Goal: Navigation & Orientation: Find specific page/section

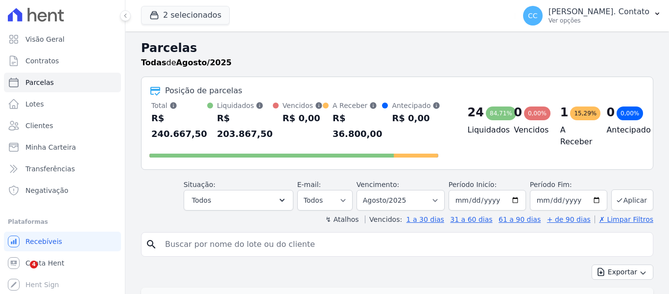
select select
click at [50, 128] on link "Clientes" at bounding box center [62, 126] width 117 height 20
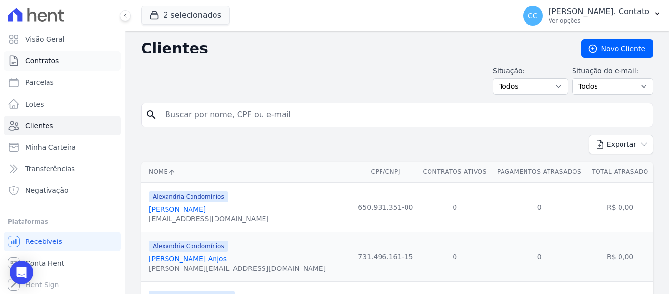
click at [51, 60] on span "Contratos" at bounding box center [41, 61] width 33 height 10
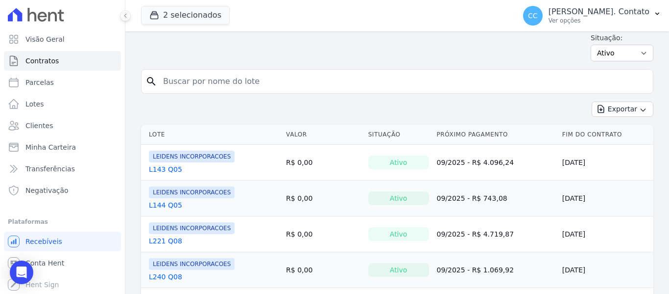
scroll to position [49, 0]
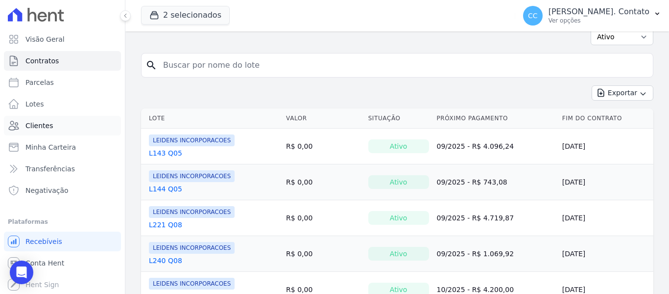
click at [39, 127] on span "Clientes" at bounding box center [38, 126] width 27 height 10
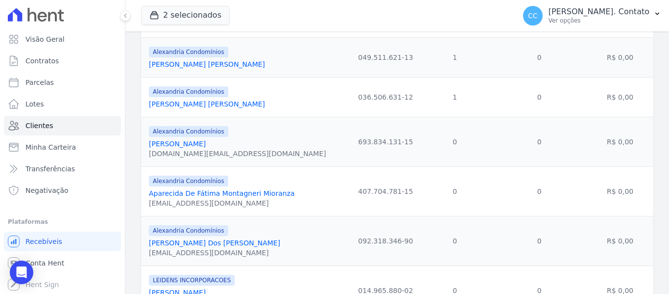
scroll to position [294, 0]
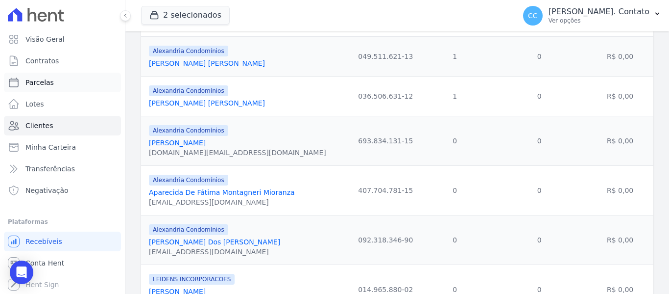
click at [72, 78] on link "Parcelas" at bounding box center [62, 83] width 117 height 20
select select
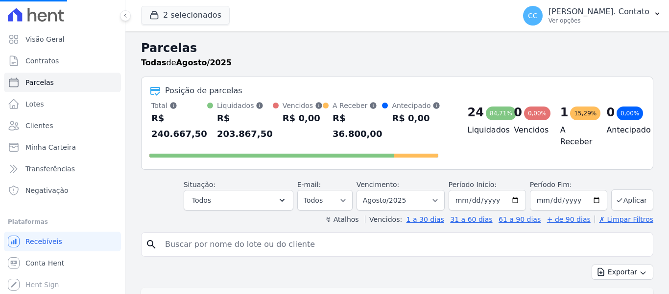
select select
click at [244, 203] on button "Todos" at bounding box center [239, 200] width 110 height 21
click at [280, 207] on button "Todos" at bounding box center [239, 200] width 110 height 21
click at [287, 204] on icon "button" at bounding box center [282, 200] width 10 height 10
